Goal: Browse casually

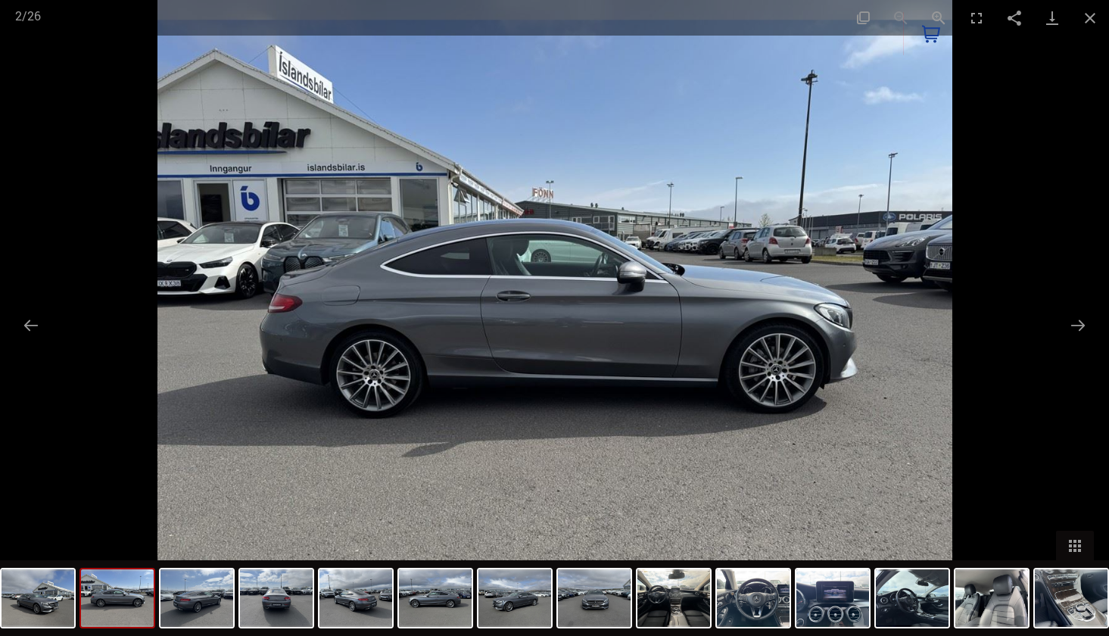
click at [477, 245] on img at bounding box center [554, 318] width 795 height 636
click at [36, 583] on img at bounding box center [38, 598] width 73 height 58
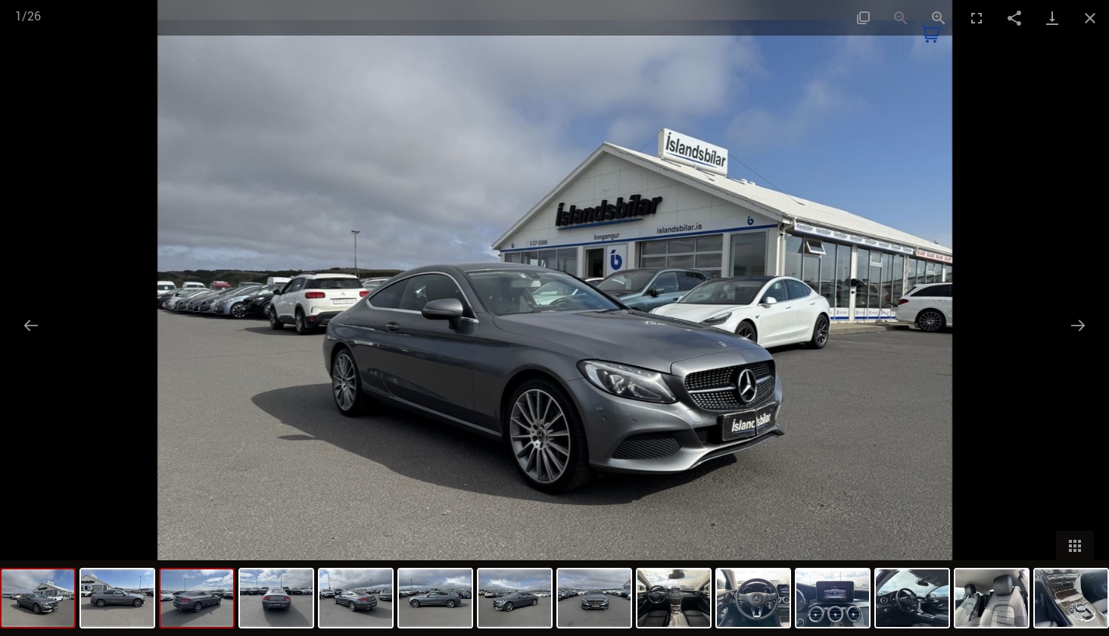
click at [219, 596] on img at bounding box center [196, 598] width 73 height 58
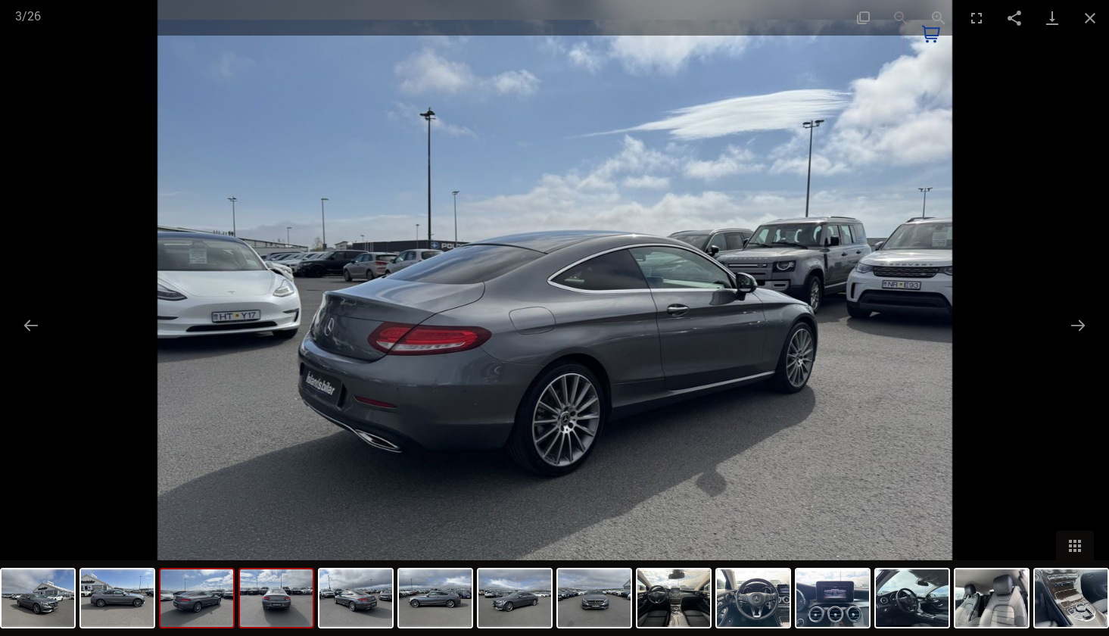
click at [291, 603] on img at bounding box center [276, 598] width 73 height 58
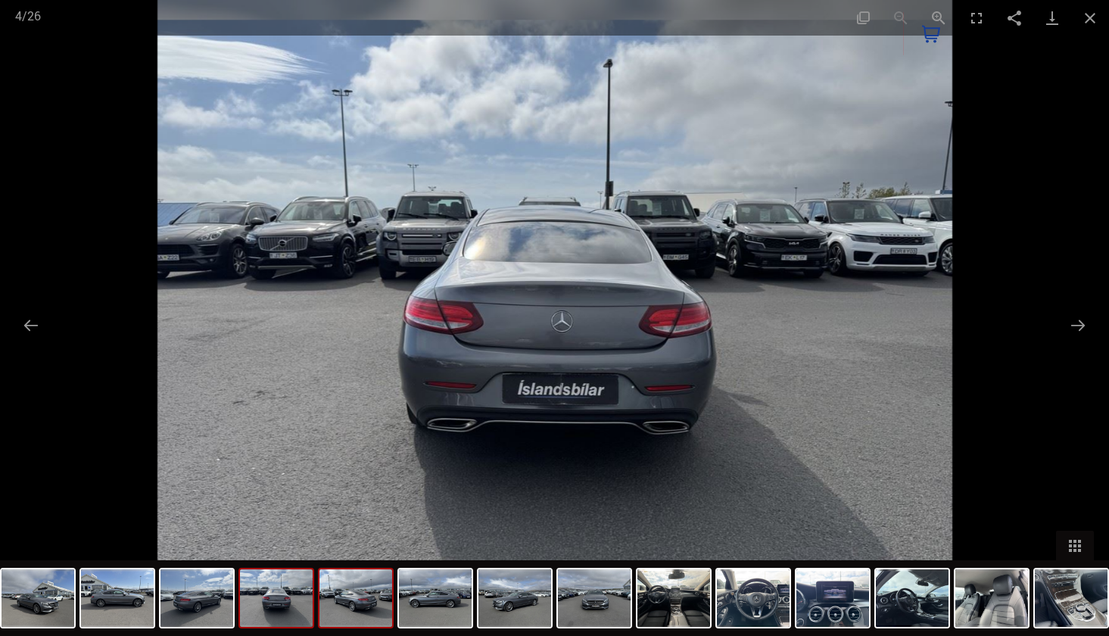
click at [349, 607] on img at bounding box center [355, 598] width 73 height 58
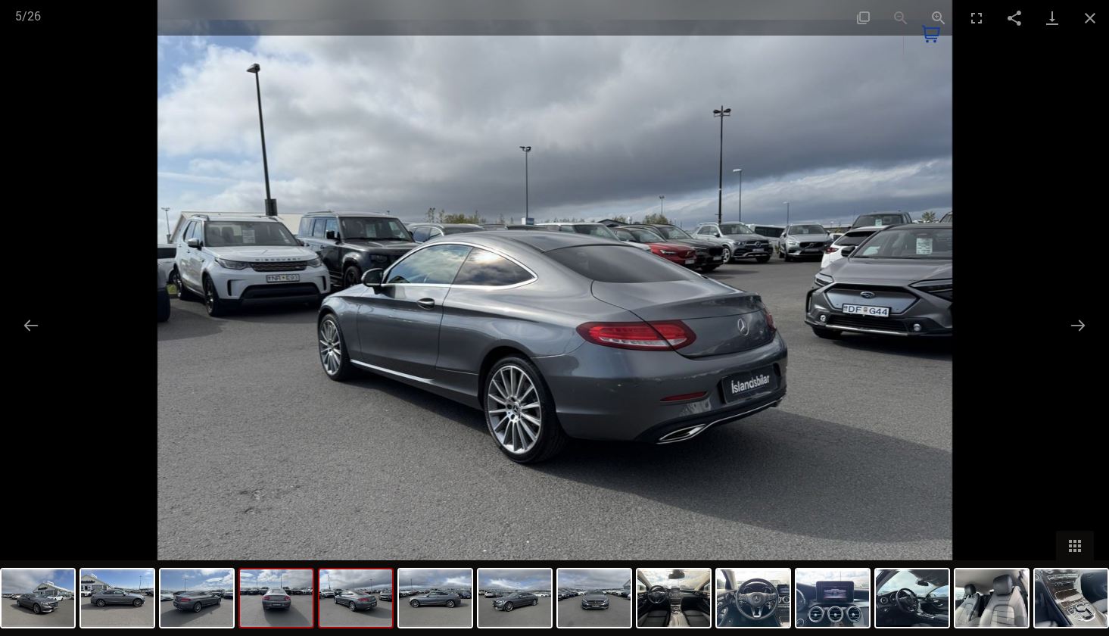
click at [272, 600] on img at bounding box center [276, 598] width 73 height 58
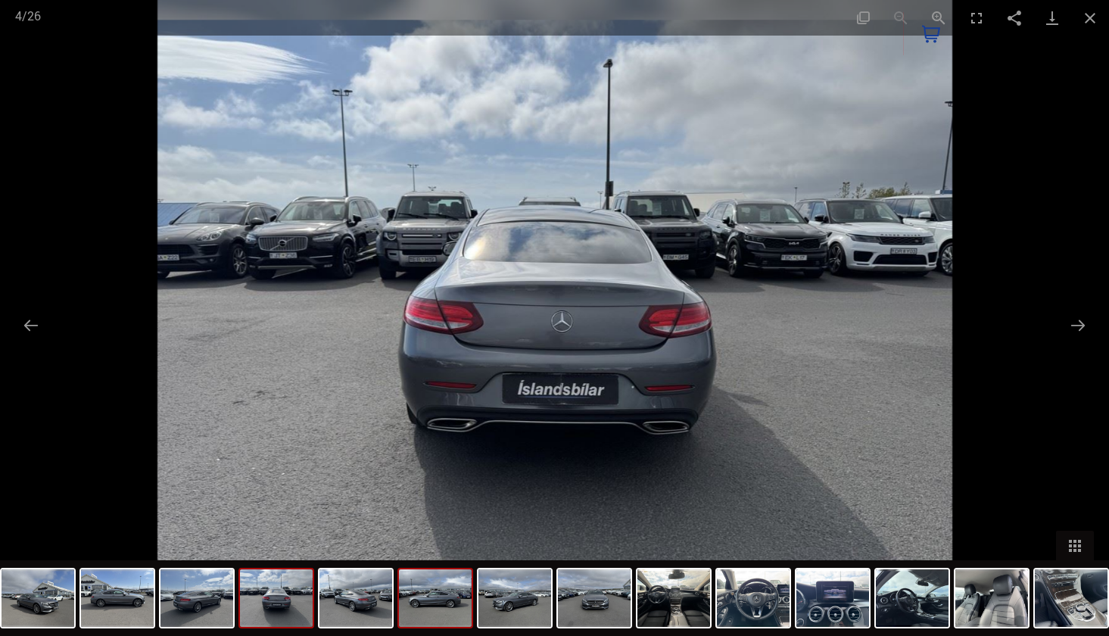
click at [436, 600] on img at bounding box center [435, 598] width 73 height 58
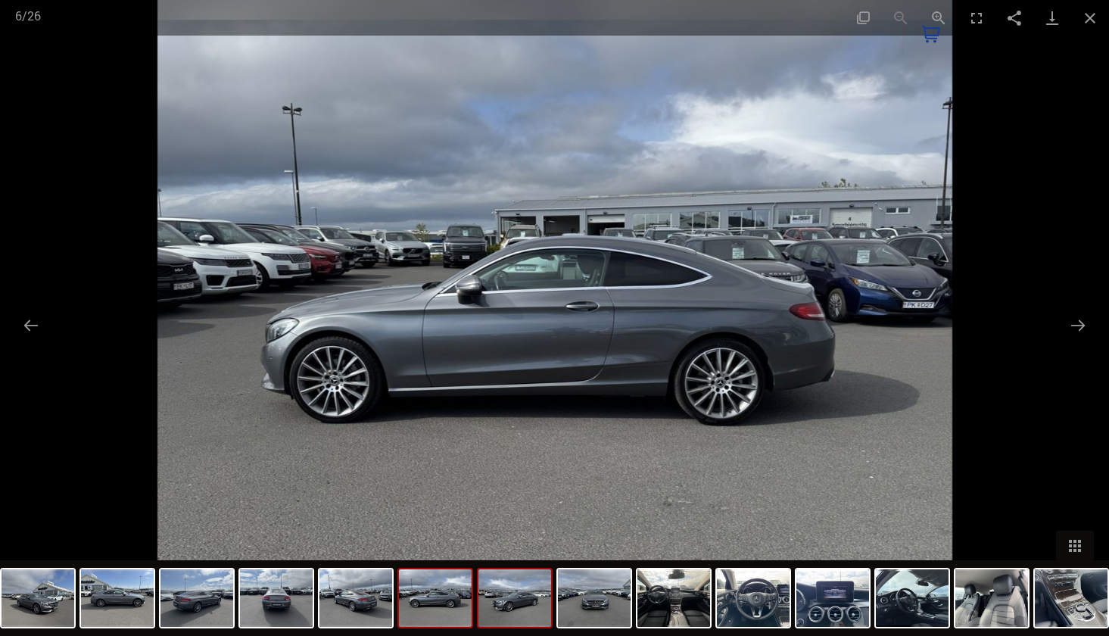
click at [531, 595] on img at bounding box center [514, 598] width 73 height 58
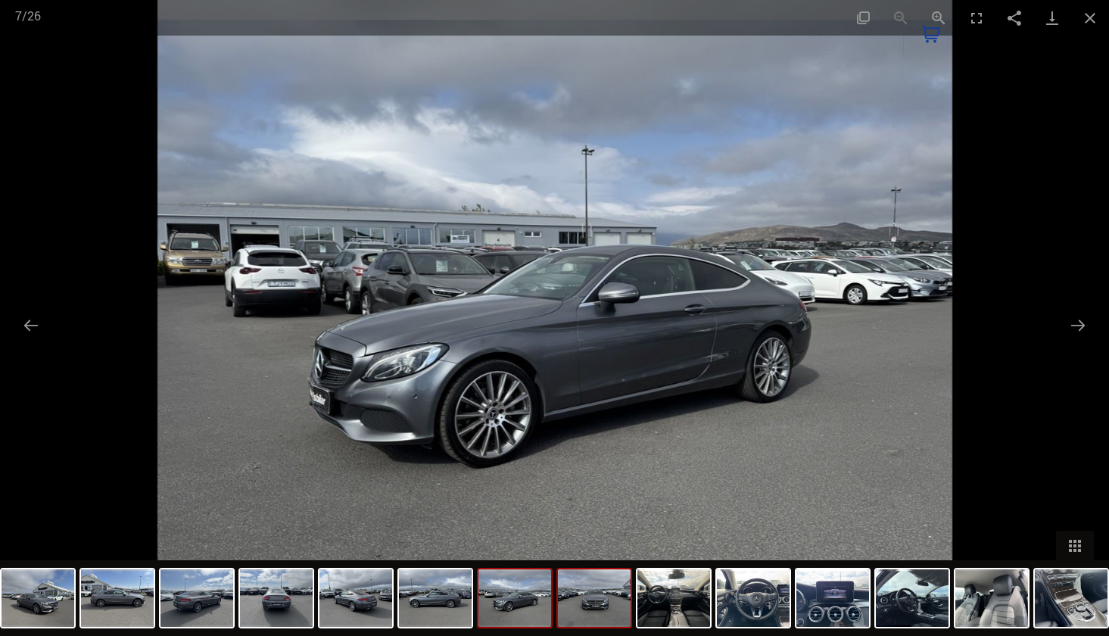
click at [606, 594] on img at bounding box center [594, 598] width 73 height 58
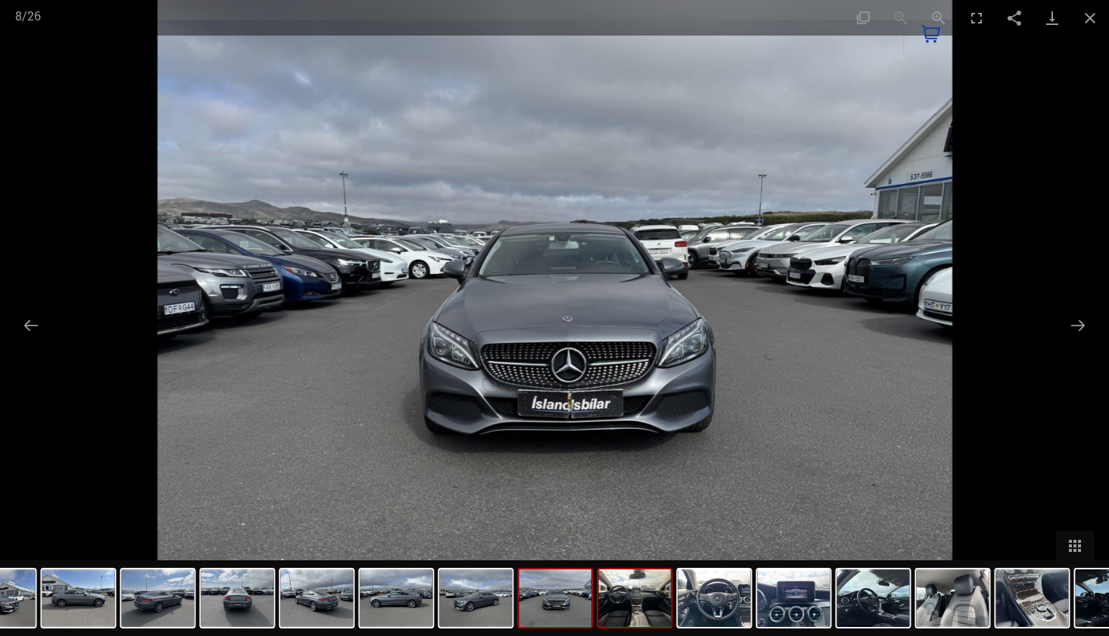
click at [634, 606] on img at bounding box center [635, 598] width 73 height 58
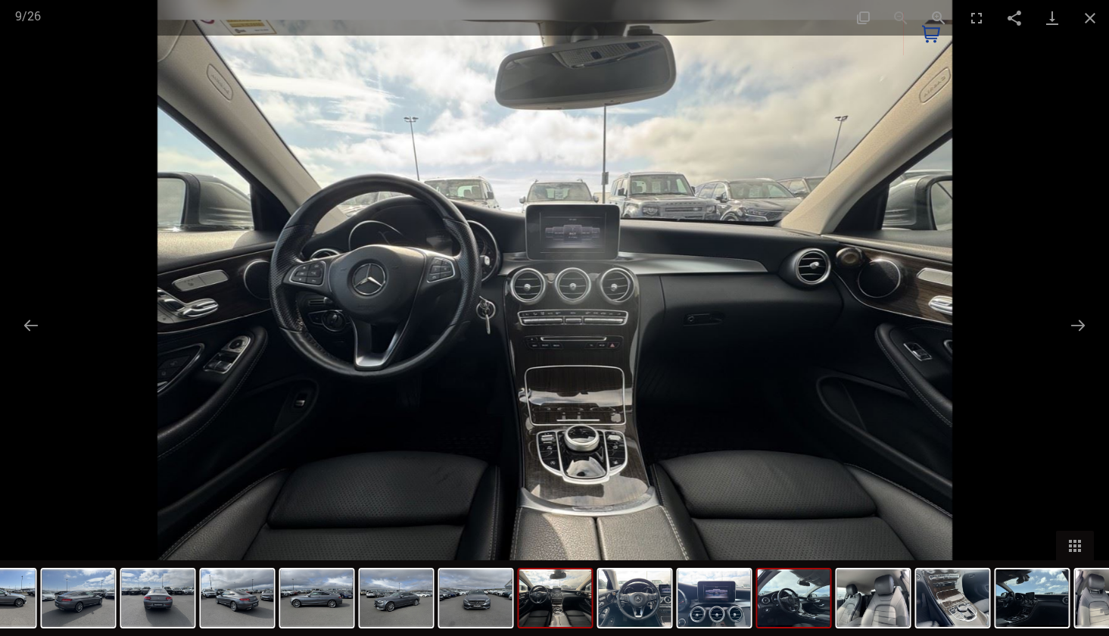
click at [782, 604] on img at bounding box center [794, 598] width 73 height 58
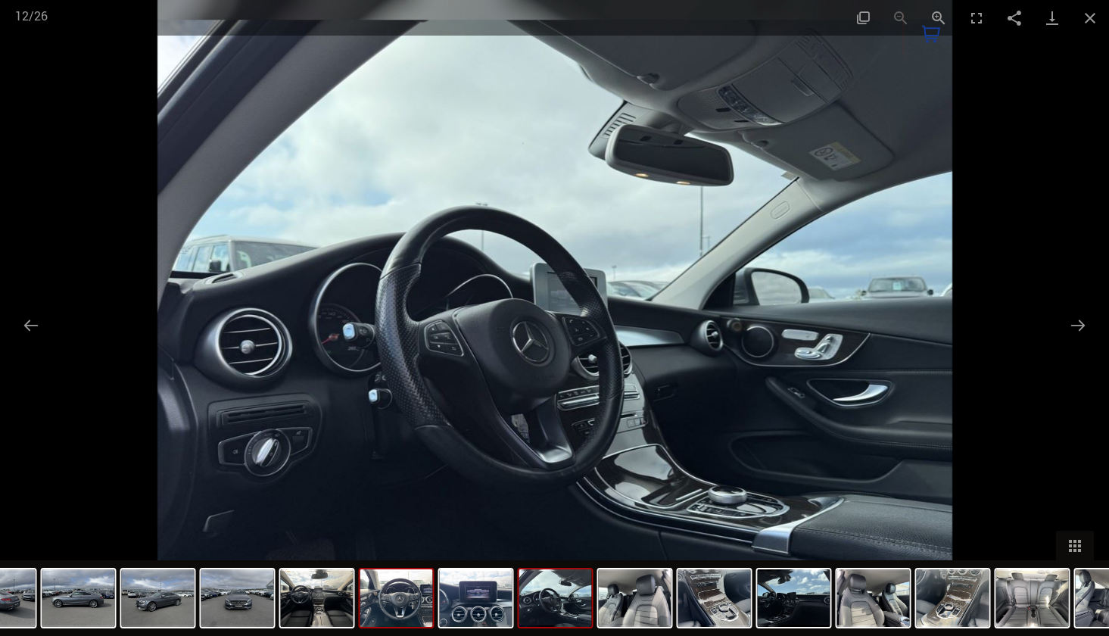
click at [434, 618] on div at bounding box center [397, 598] width 76 height 61
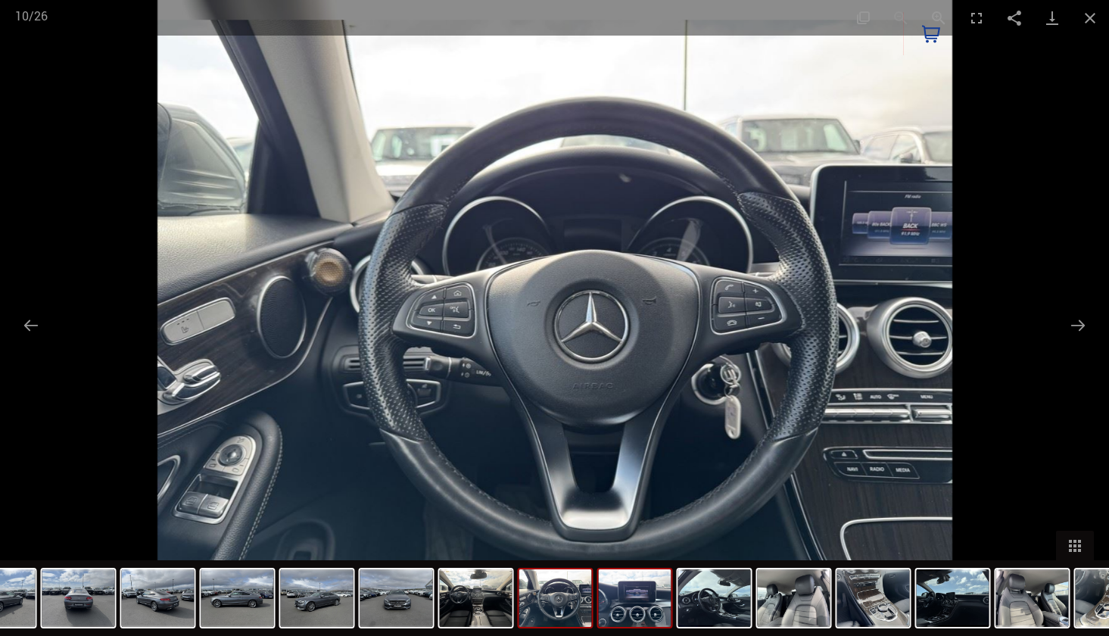
click at [622, 599] on img at bounding box center [635, 598] width 73 height 58
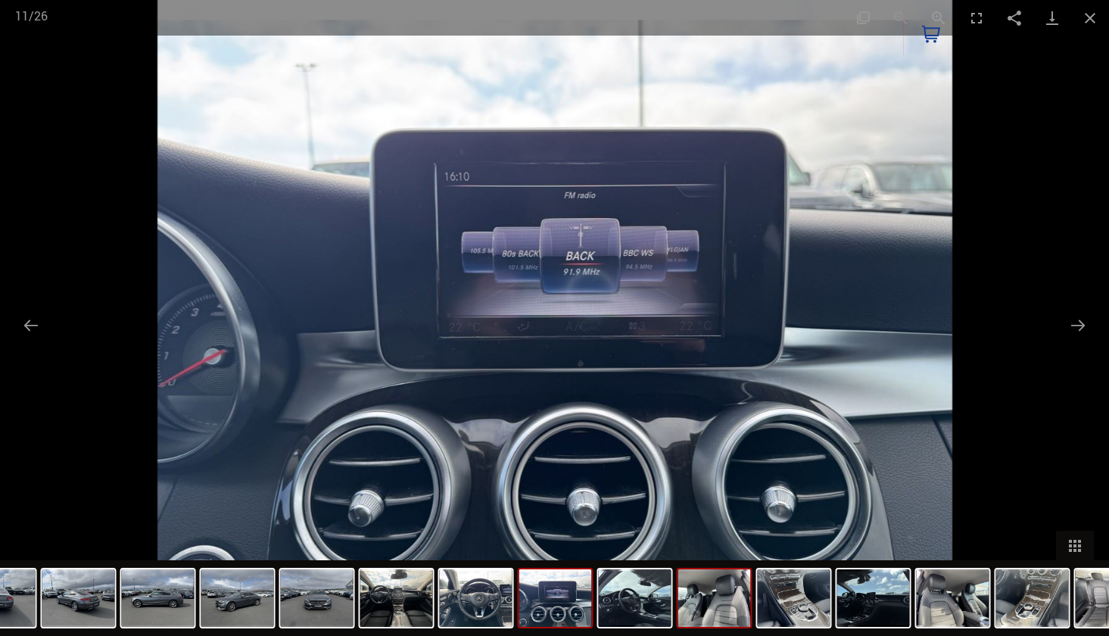
click at [746, 606] on img at bounding box center [714, 598] width 73 height 58
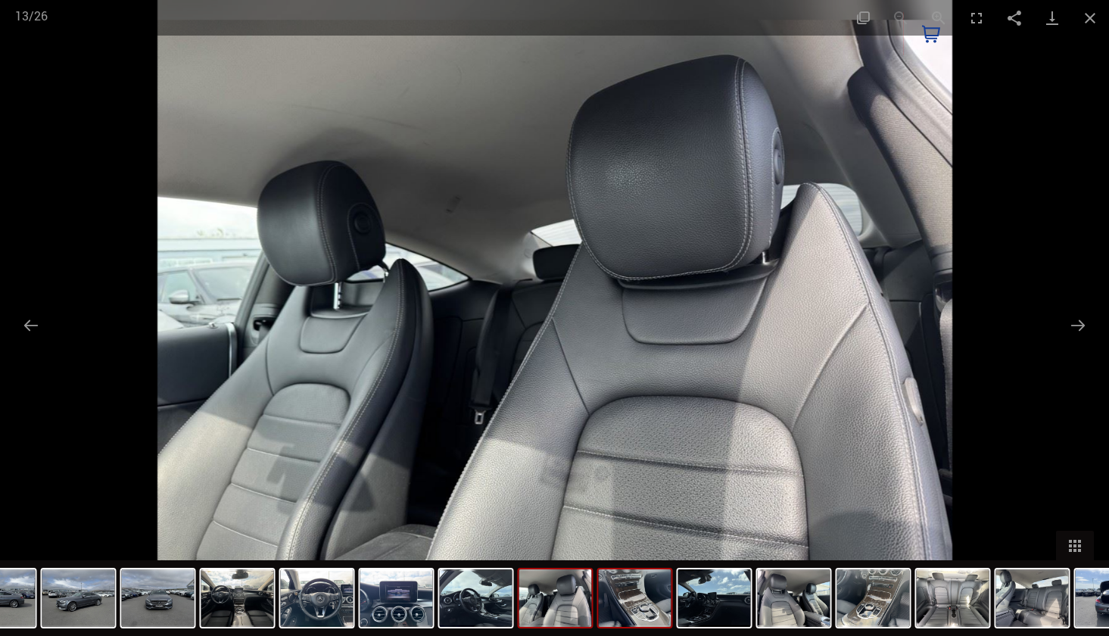
click at [665, 598] on img at bounding box center [635, 598] width 73 height 58
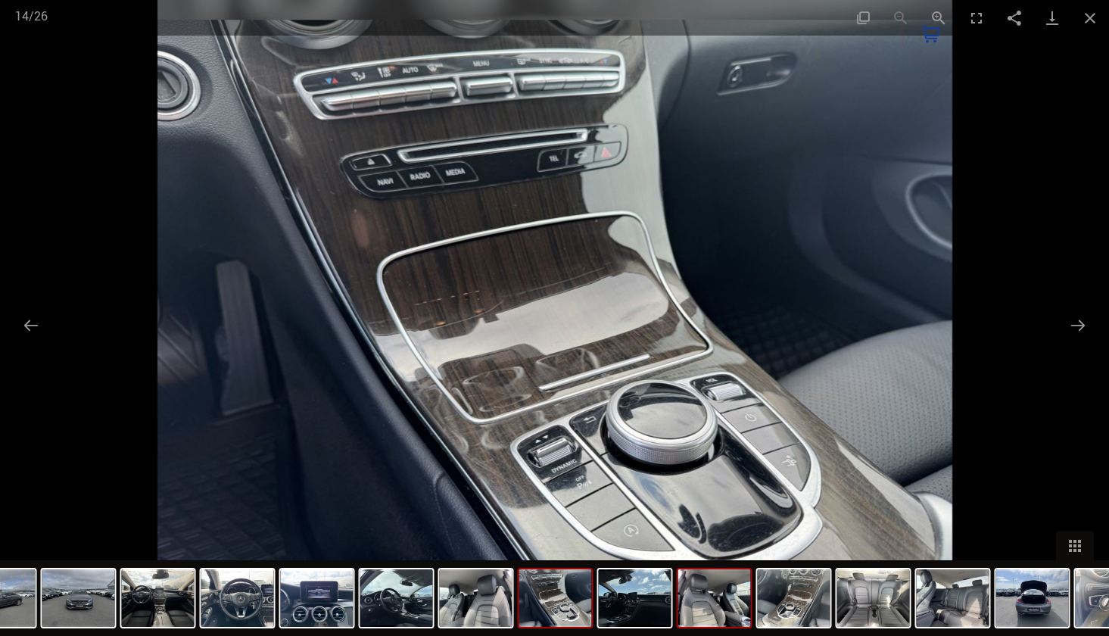
click at [714, 600] on img at bounding box center [714, 598] width 73 height 58
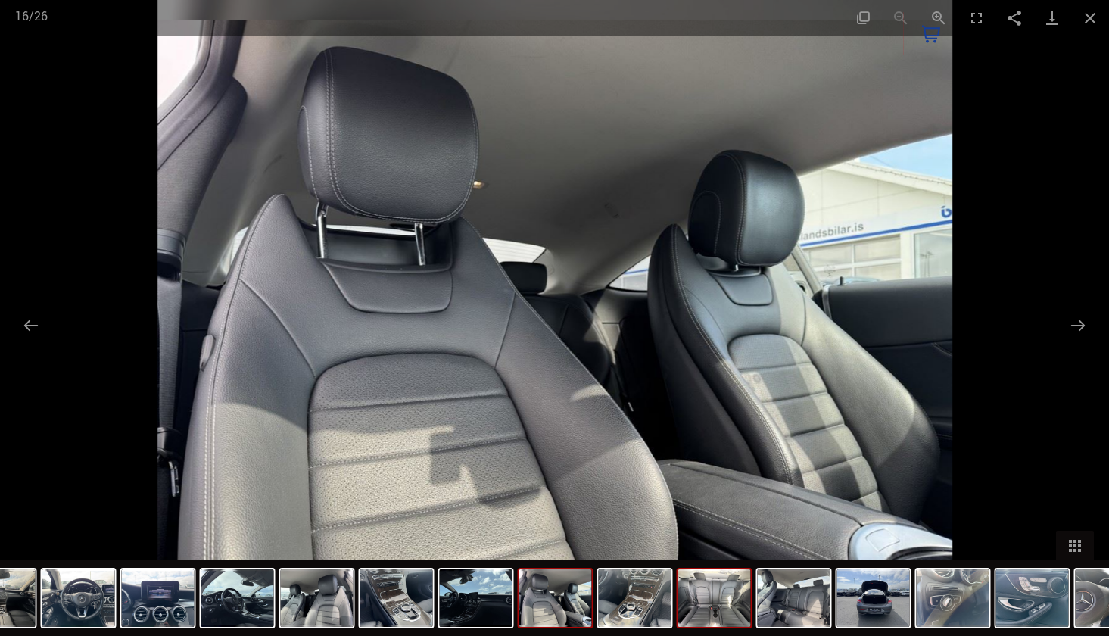
click at [701, 603] on img at bounding box center [714, 598] width 73 height 58
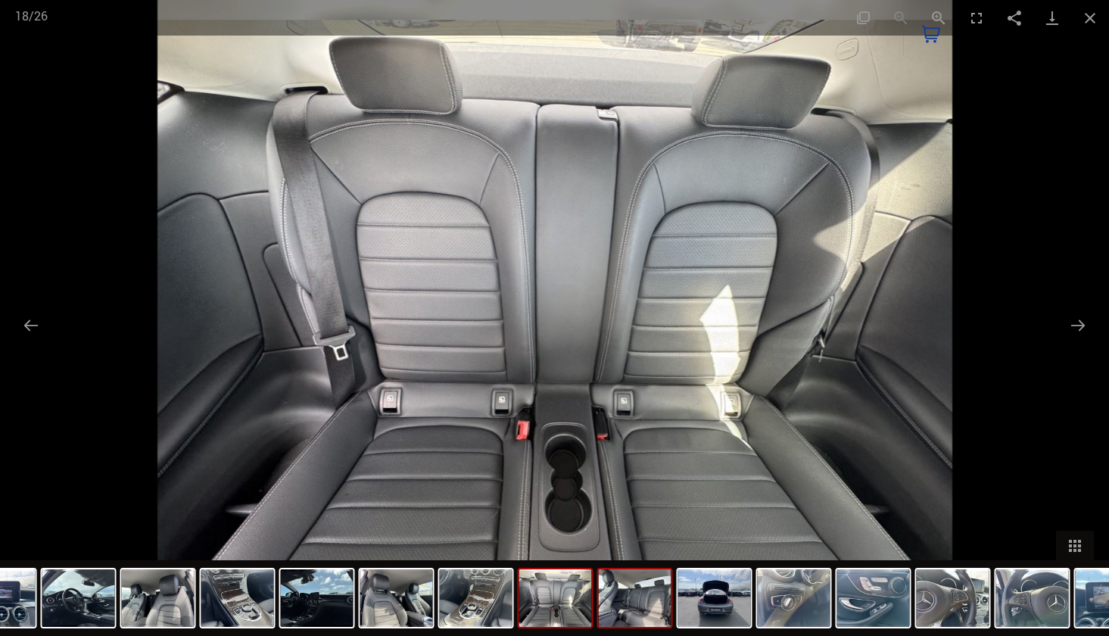
click at [640, 598] on img at bounding box center [635, 598] width 73 height 58
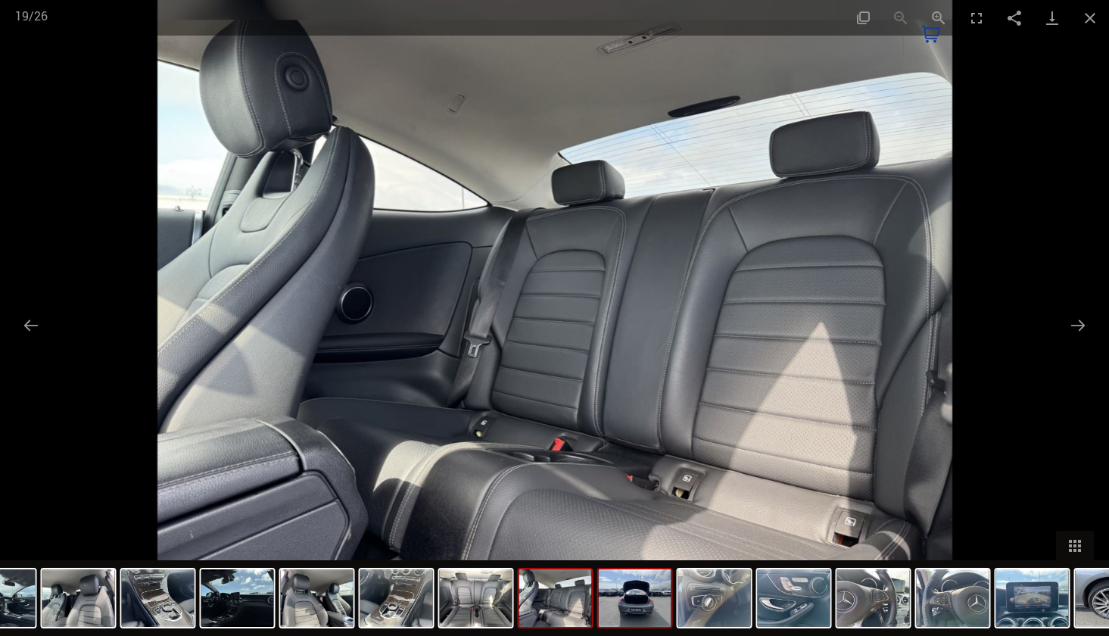
click at [630, 603] on img at bounding box center [635, 598] width 73 height 58
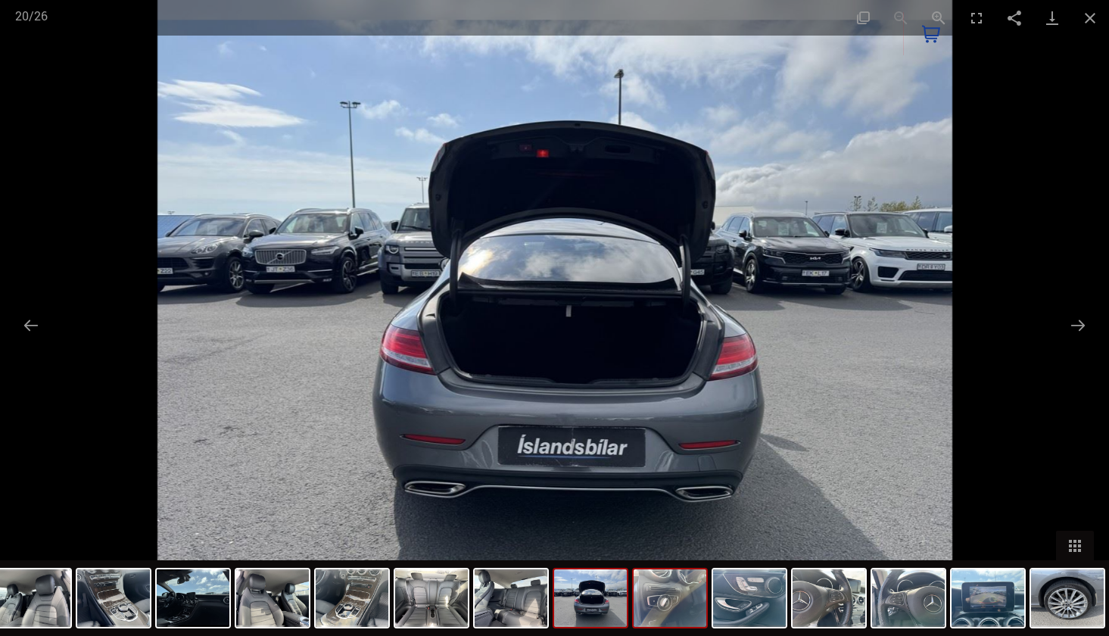
click at [659, 601] on img at bounding box center [670, 598] width 73 height 58
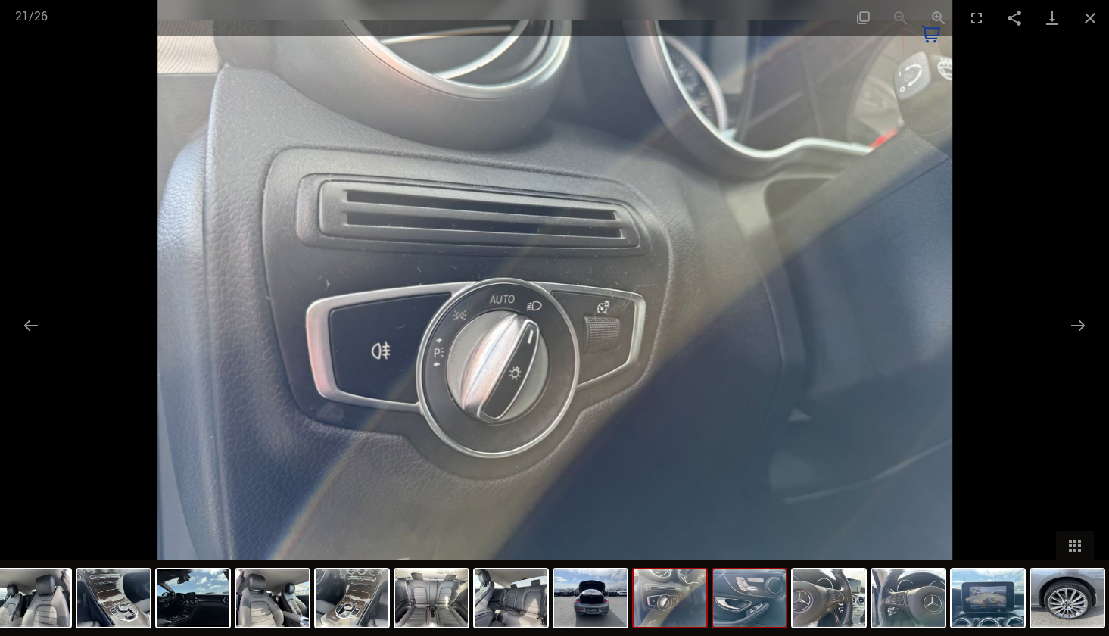
click at [743, 588] on img at bounding box center [749, 598] width 73 height 58
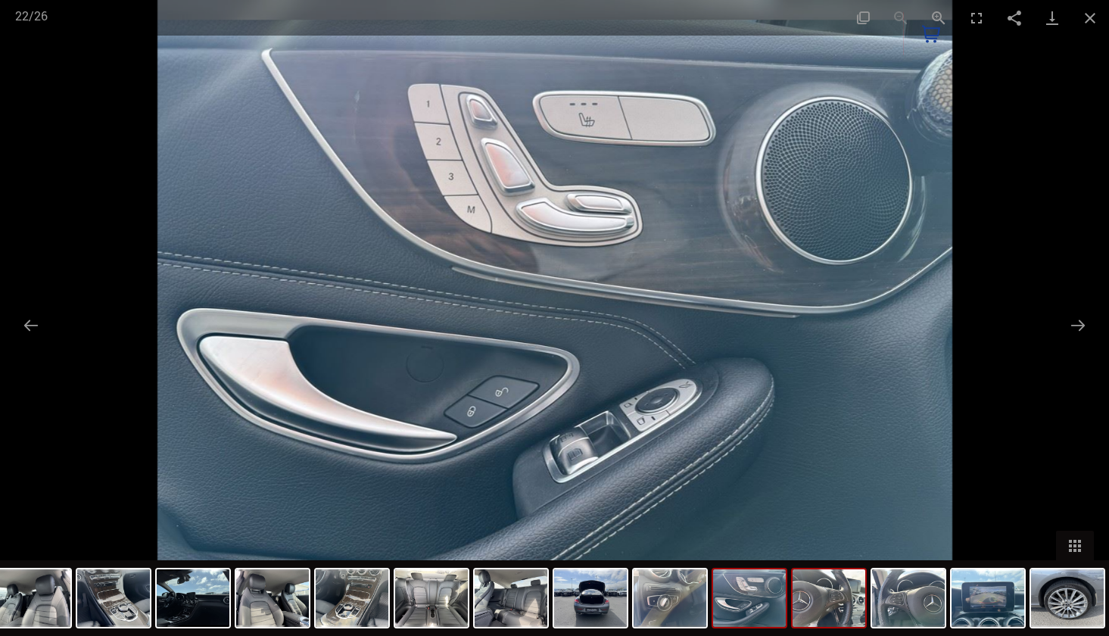
click at [839, 610] on img at bounding box center [829, 598] width 73 height 58
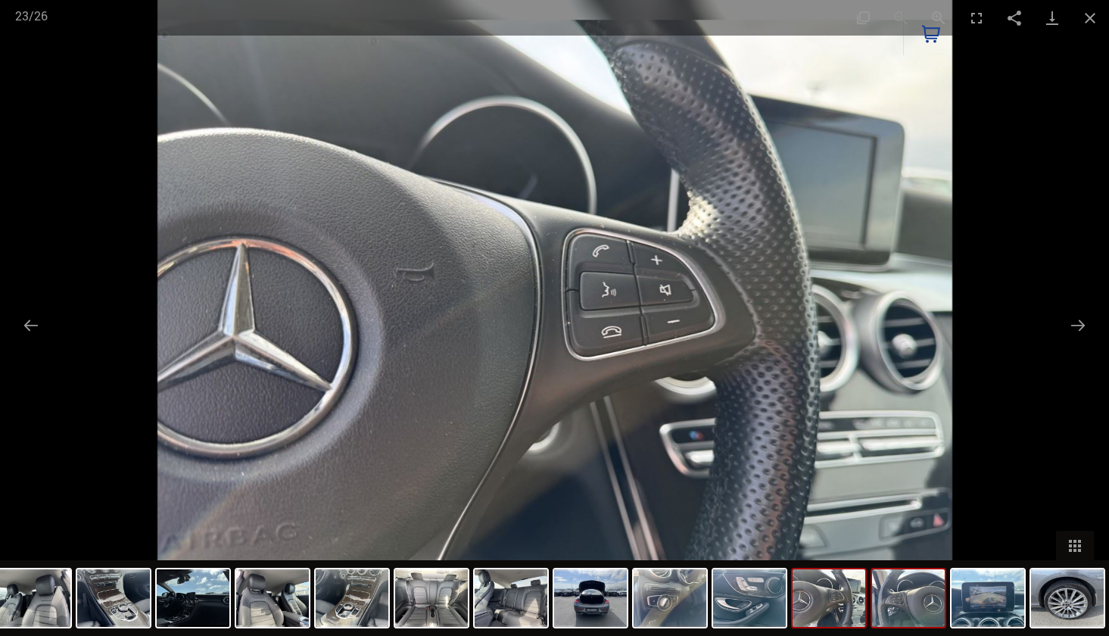
click at [898, 606] on img at bounding box center [908, 598] width 73 height 58
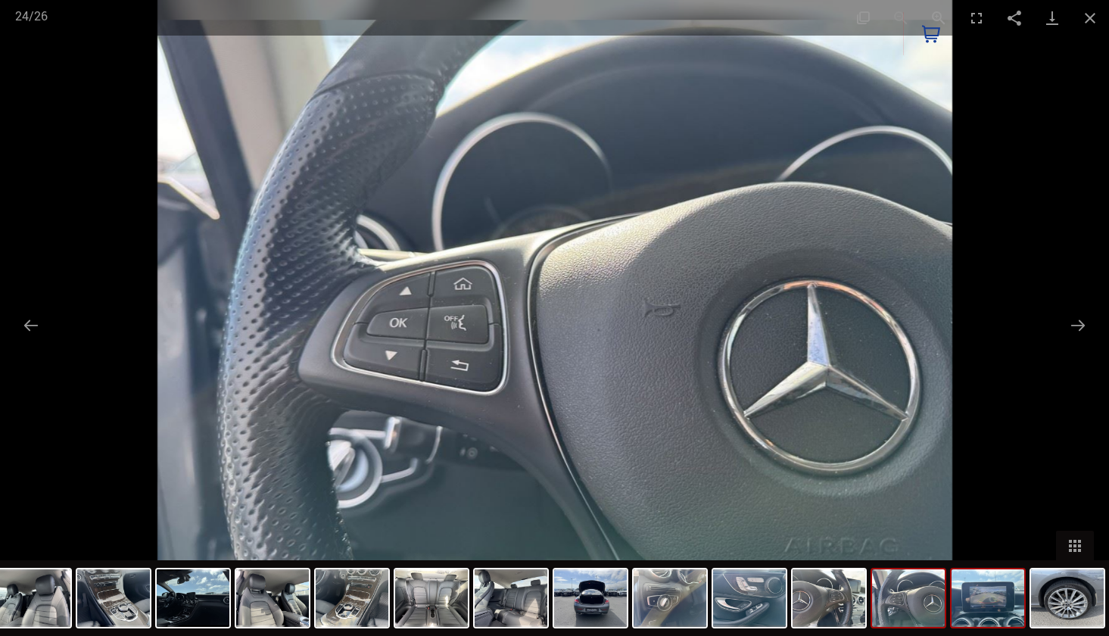
click at [960, 609] on img at bounding box center [988, 598] width 73 height 58
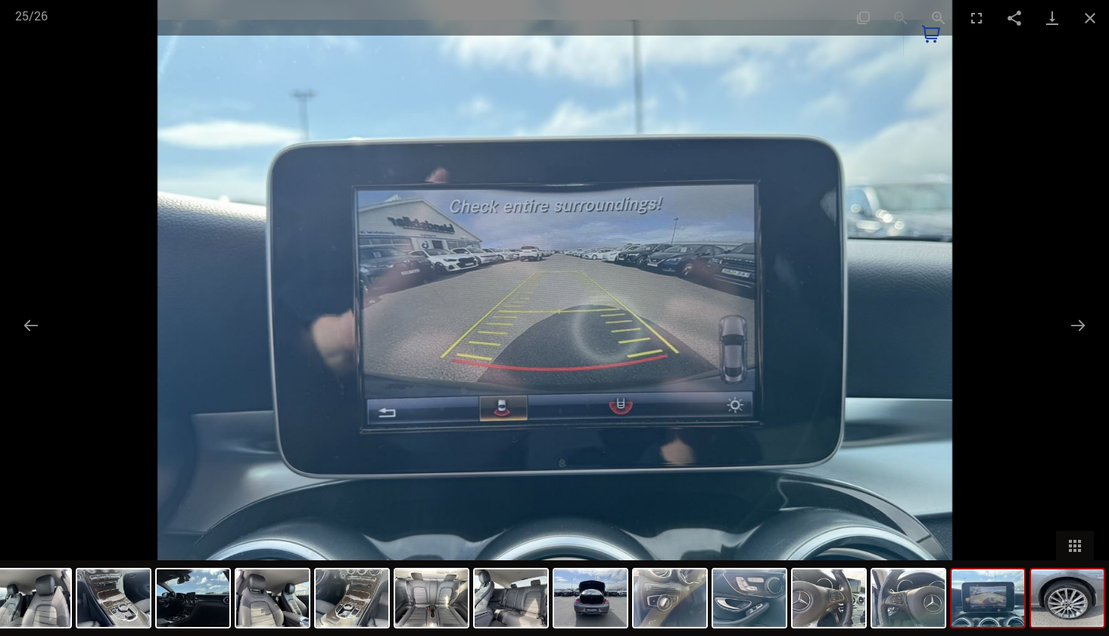
click at [1031, 610] on img at bounding box center [1067, 598] width 73 height 58
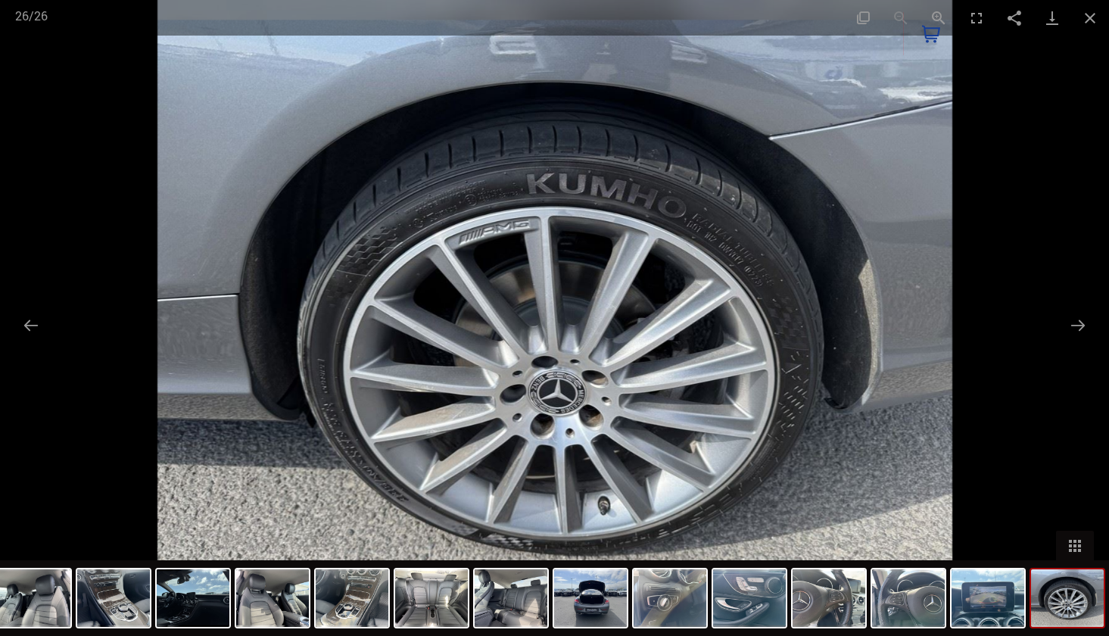
drag, startPoint x: 989, startPoint y: 605, endPoint x: 753, endPoint y: 631, distance: 236.9
click at [754, 631] on div at bounding box center [75, 598] width 2067 height 76
drag, startPoint x: 237, startPoint y: 621, endPoint x: 400, endPoint y: 622, distance: 162.8
click at [309, 621] on img at bounding box center [272, 598] width 73 height 58
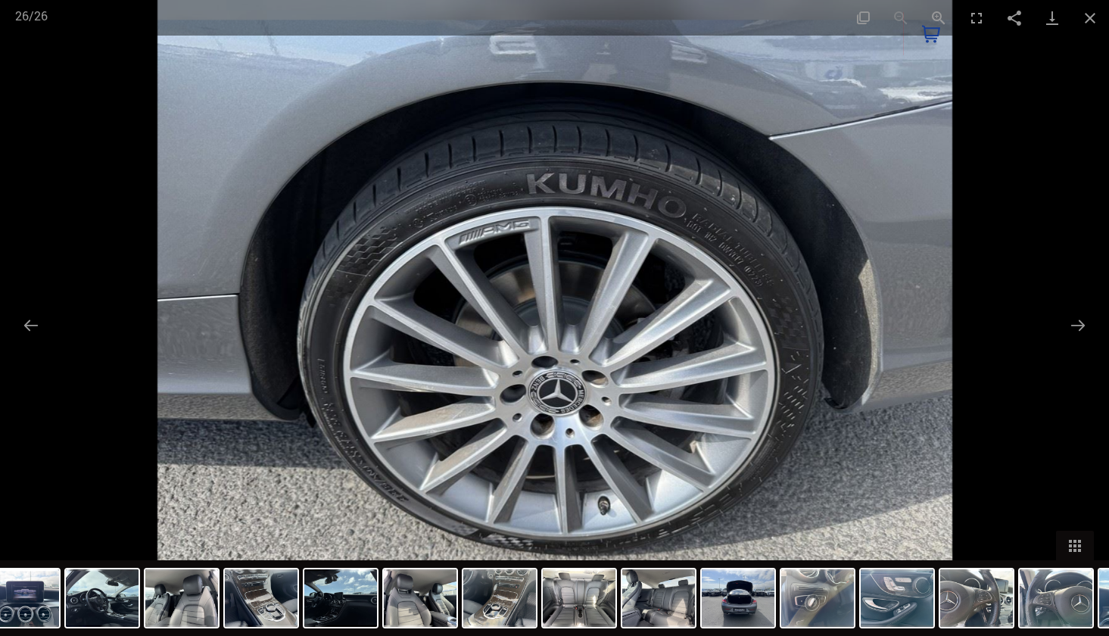
drag, startPoint x: 176, startPoint y: 613, endPoint x: 588, endPoint y: 629, distance: 412.2
click at [220, 628] on div at bounding box center [182, 598] width 76 height 61
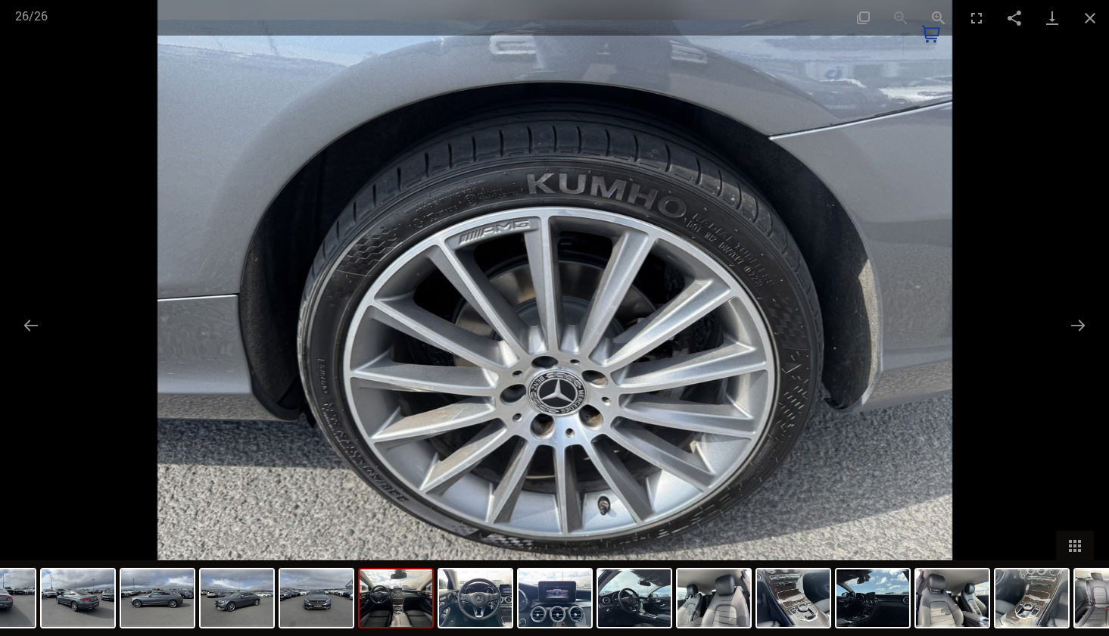
drag, startPoint x: 288, startPoint y: 581, endPoint x: 522, endPoint y: 594, distance: 235.0
click at [432, 594] on img at bounding box center [396, 598] width 73 height 58
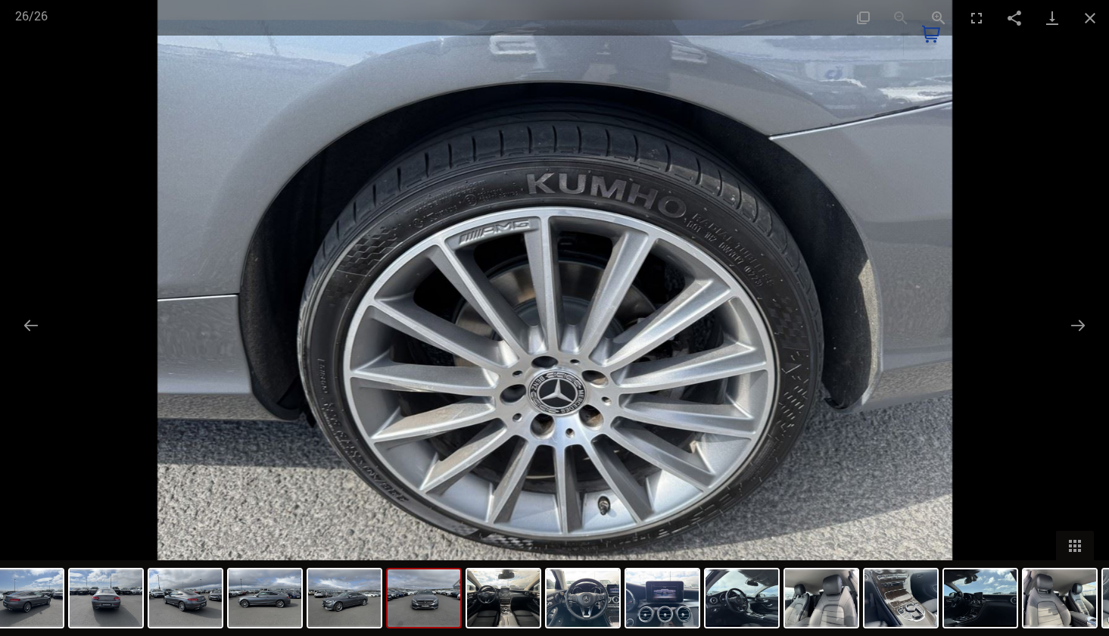
click at [457, 600] on img at bounding box center [424, 598] width 73 height 58
